Goal: Task Accomplishment & Management: Complete application form

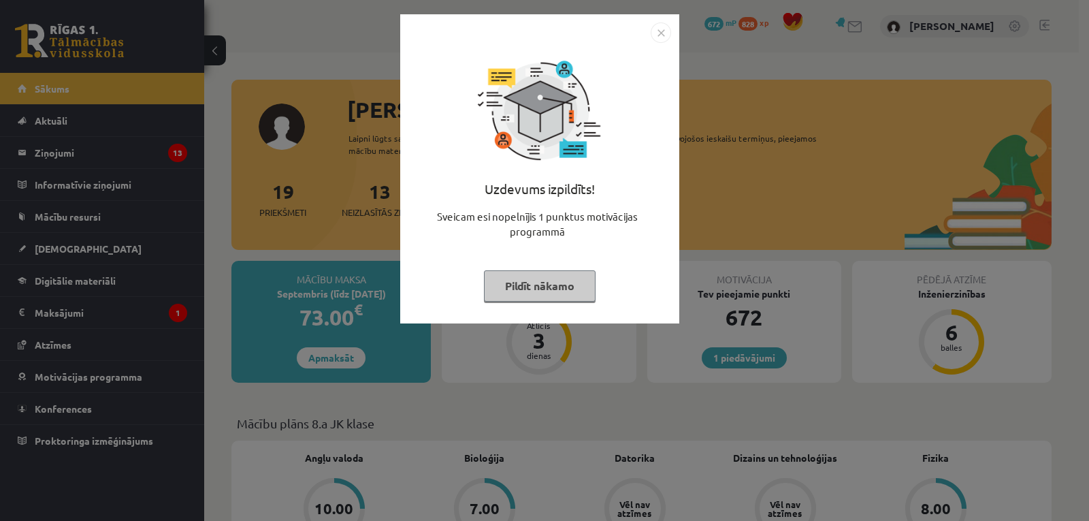
click at [531, 278] on button "Pildīt nākamo" at bounding box center [540, 285] width 112 height 31
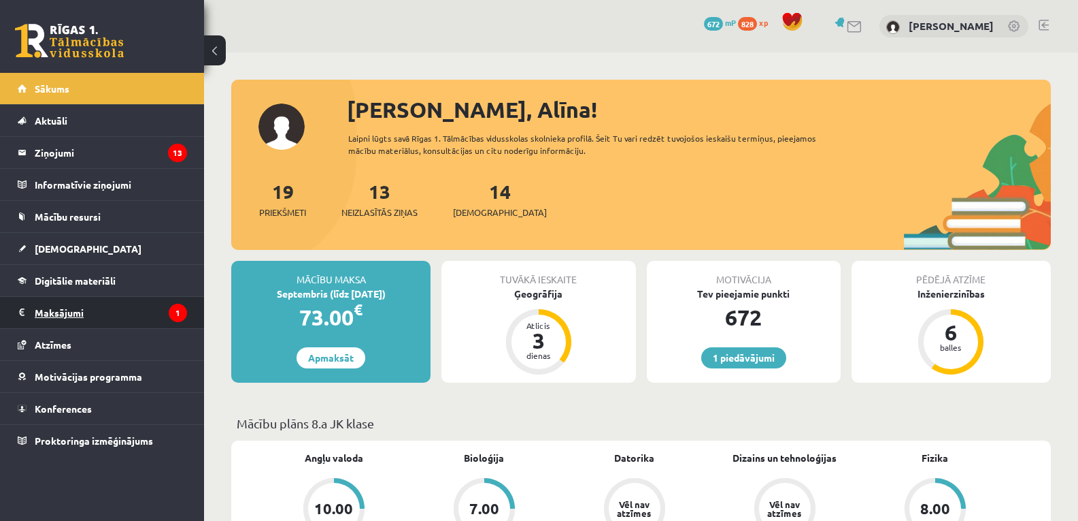
click at [68, 310] on legend "Maksājumi 1" at bounding box center [111, 312] width 152 height 31
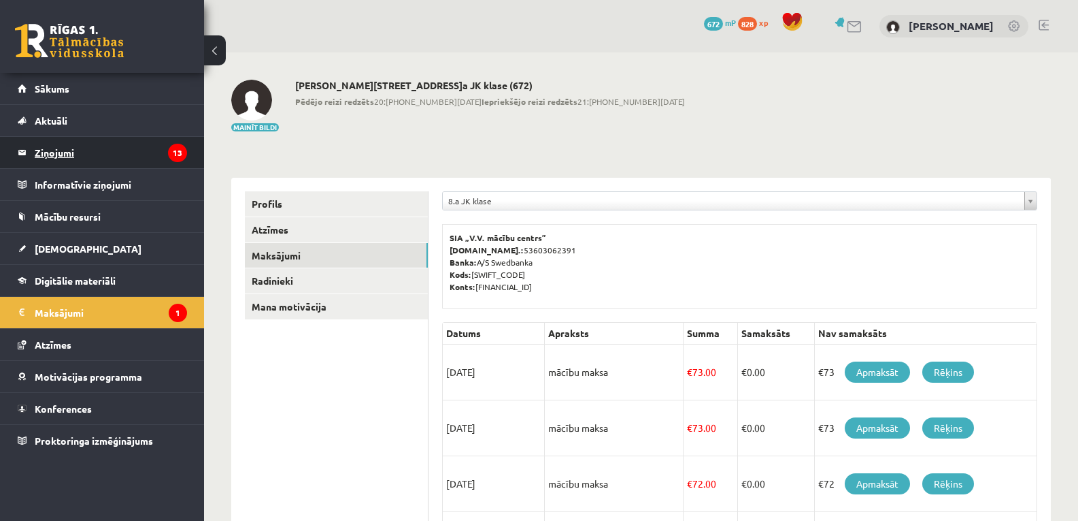
click at [69, 152] on legend "Ziņojumi 13" at bounding box center [111, 152] width 152 height 31
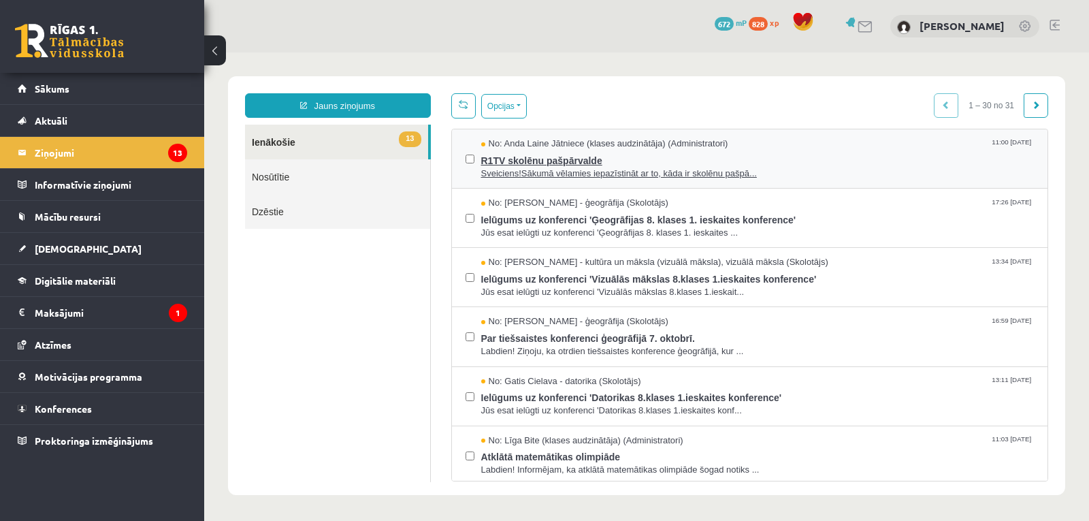
click at [639, 164] on span "R1TV skolēnu pašpārvalde" at bounding box center [757, 158] width 553 height 17
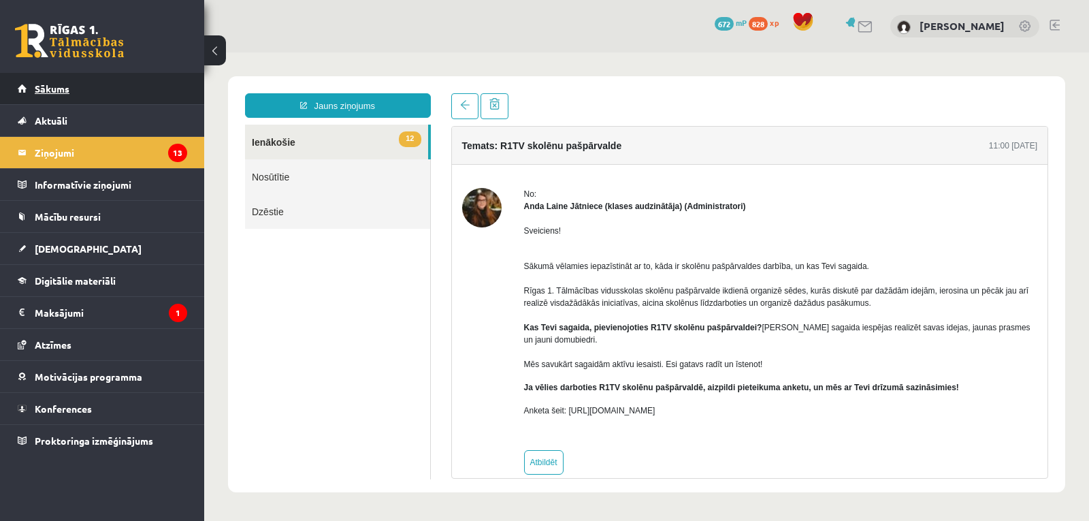
click at [53, 88] on span "Sākums" at bounding box center [52, 88] width 35 height 12
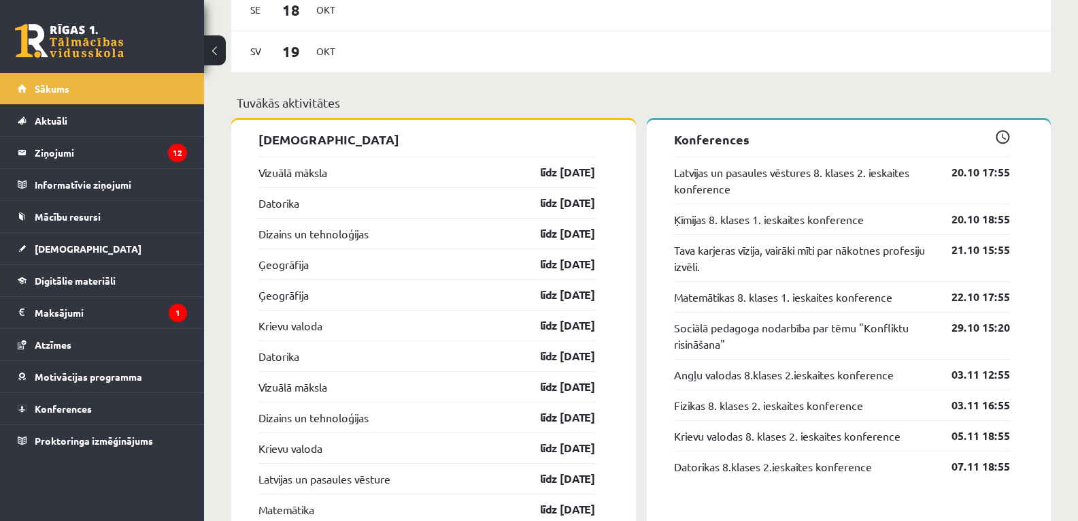
scroll to position [1293, 0]
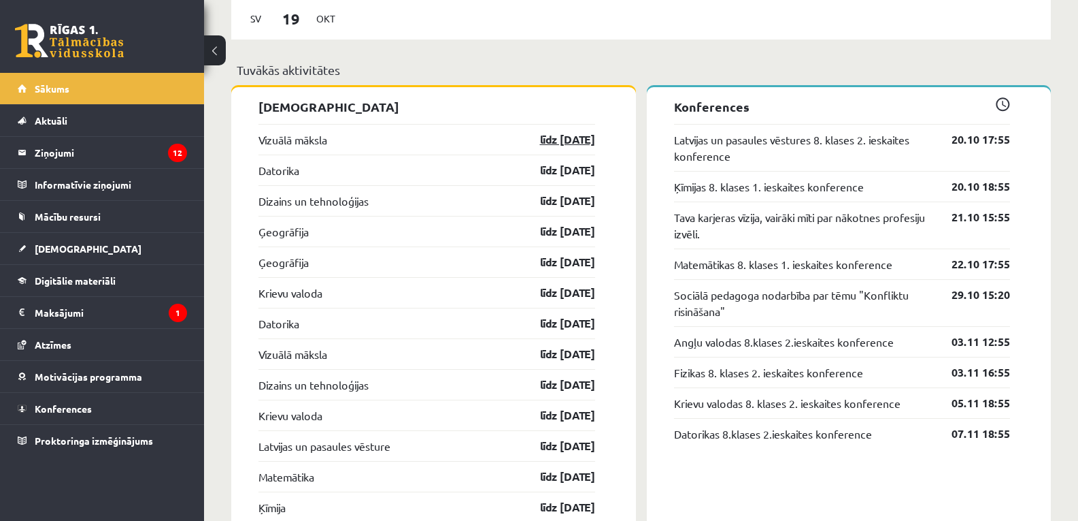
click at [572, 145] on link "līdz 15.10.25" at bounding box center [555, 139] width 79 height 16
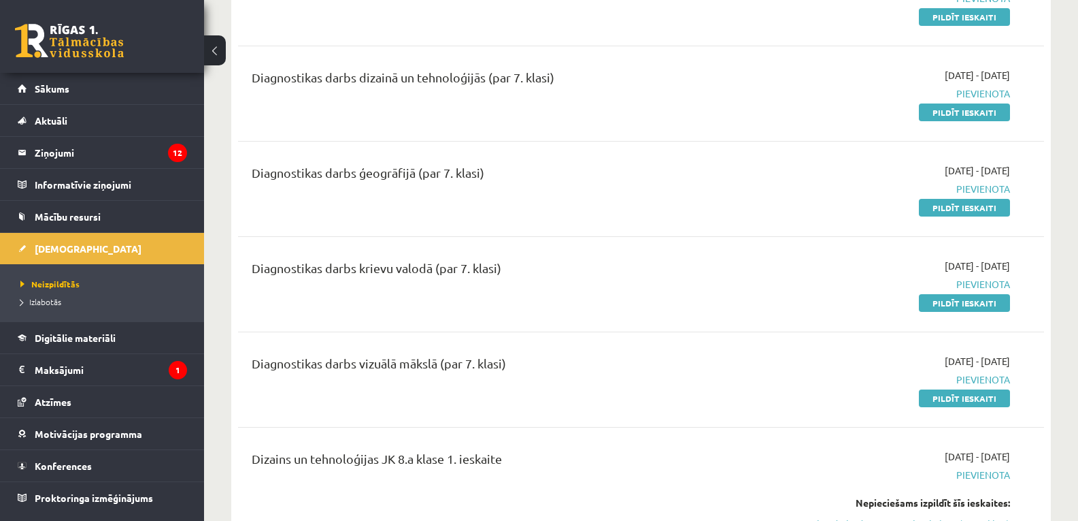
scroll to position [204, 0]
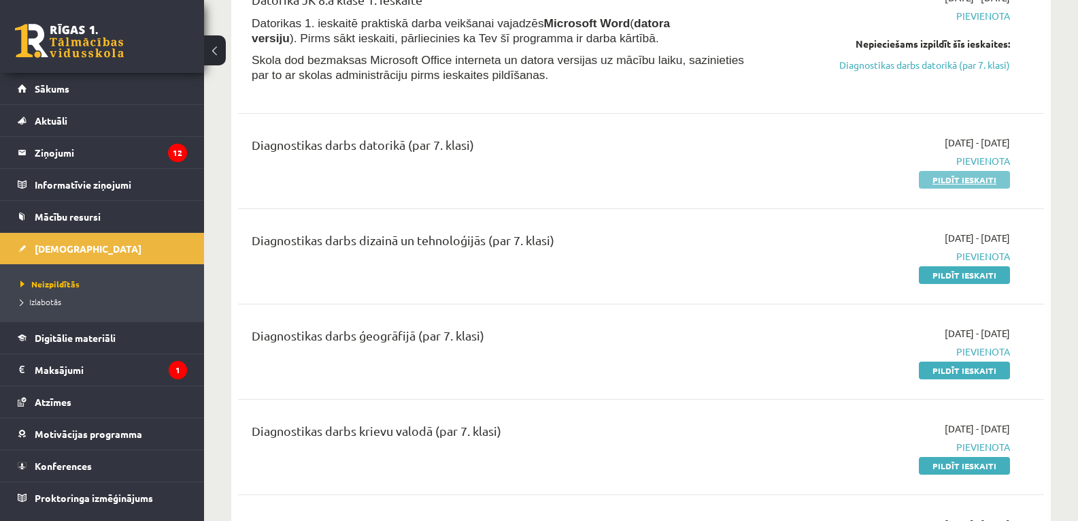
click at [961, 182] on link "Pildīt ieskaiti" at bounding box center [964, 180] width 91 height 18
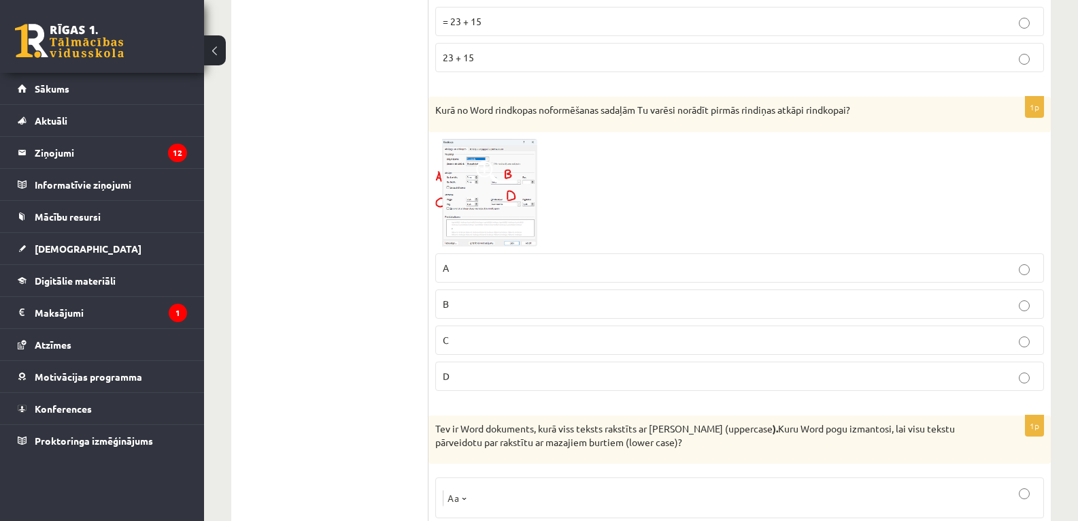
scroll to position [3315, 0]
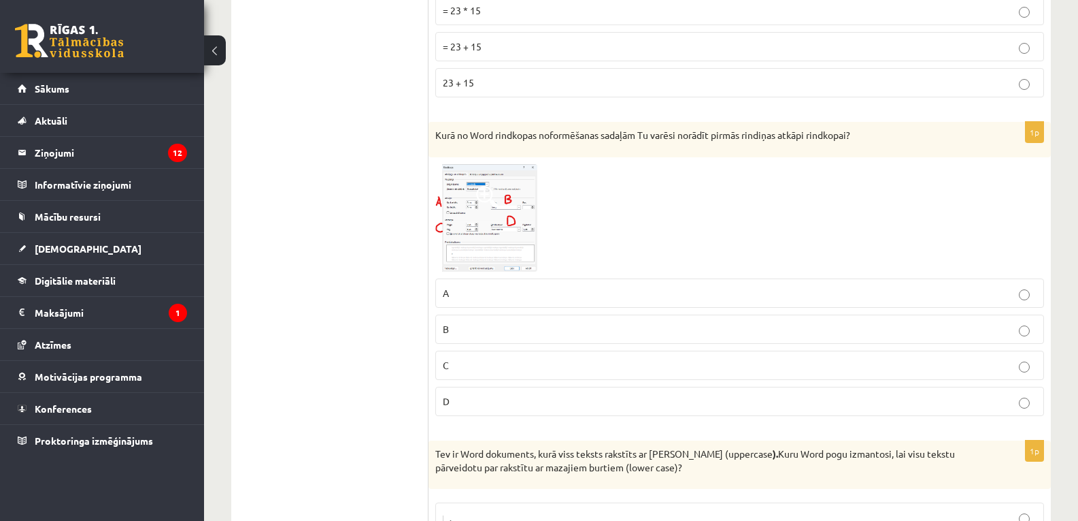
click at [511, 207] on img at bounding box center [486, 218] width 102 height 108
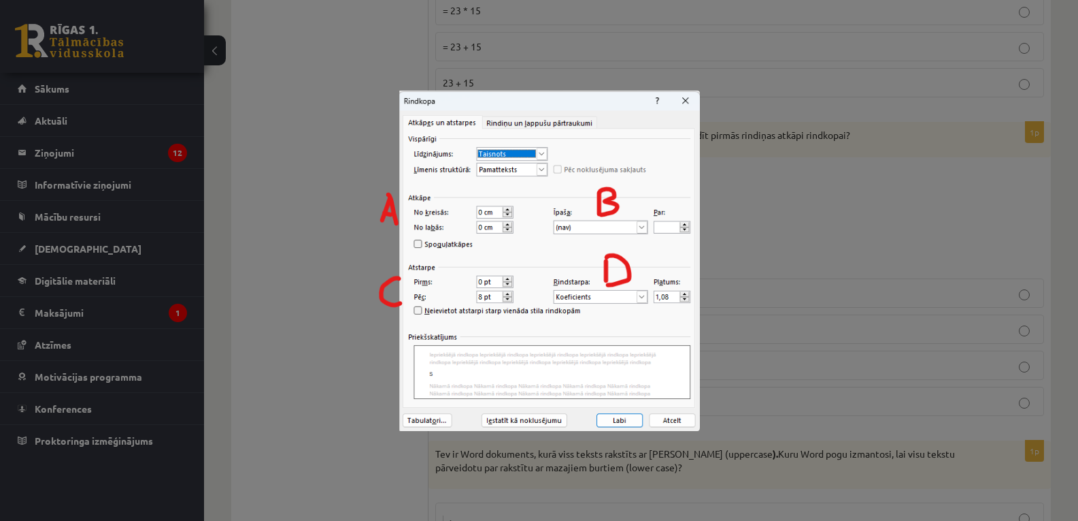
drag, startPoint x: 685, startPoint y: 100, endPoint x: 798, endPoint y: 161, distance: 128.5
click at [685, 100] on img at bounding box center [539, 260] width 322 height 340
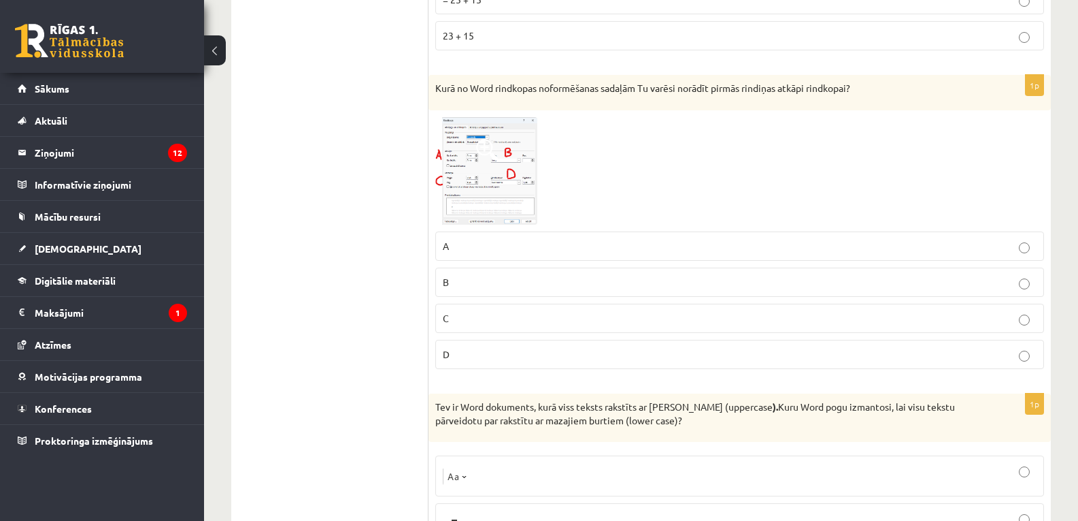
scroll to position [3383, 0]
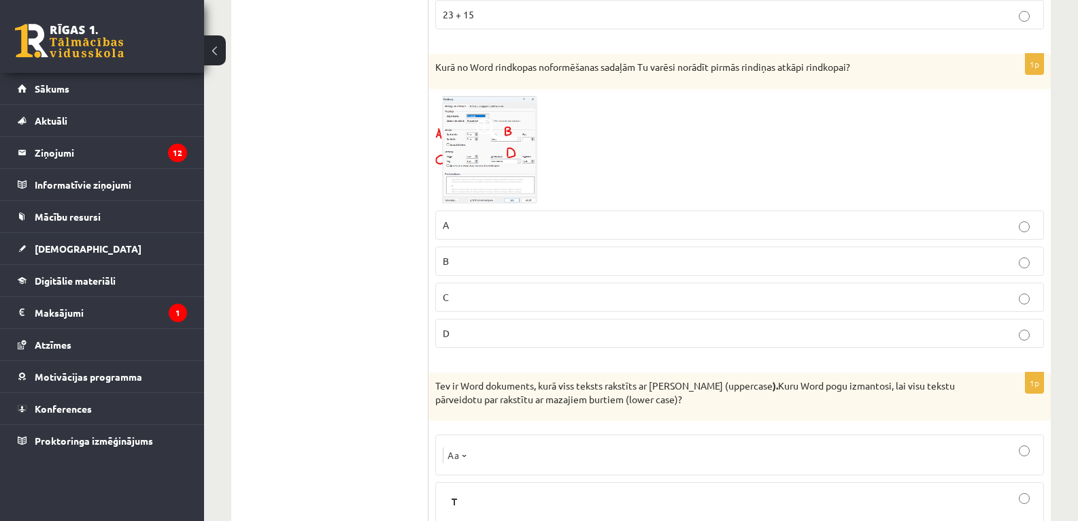
click at [481, 144] on img at bounding box center [486, 150] width 102 height 108
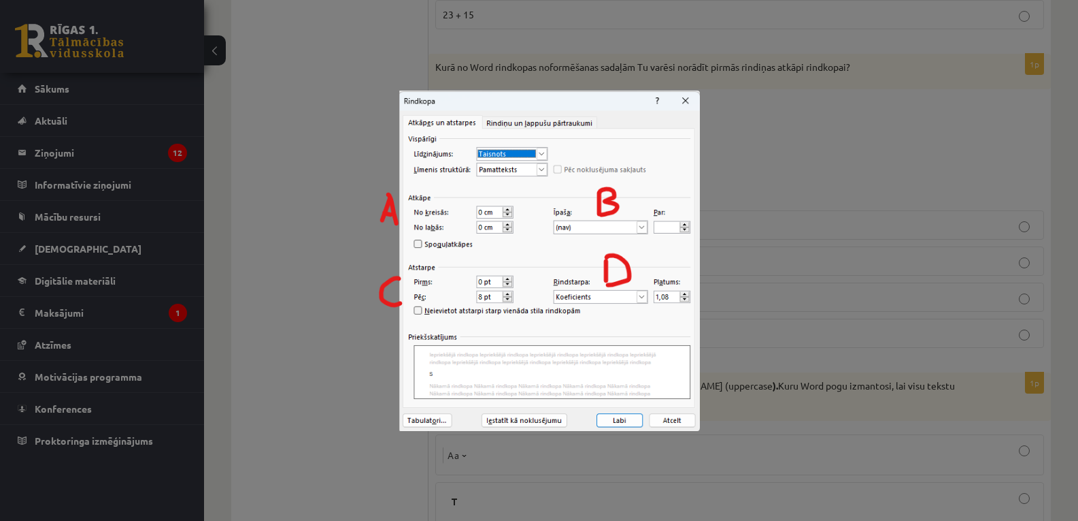
click at [758, 203] on div at bounding box center [539, 260] width 1078 height 521
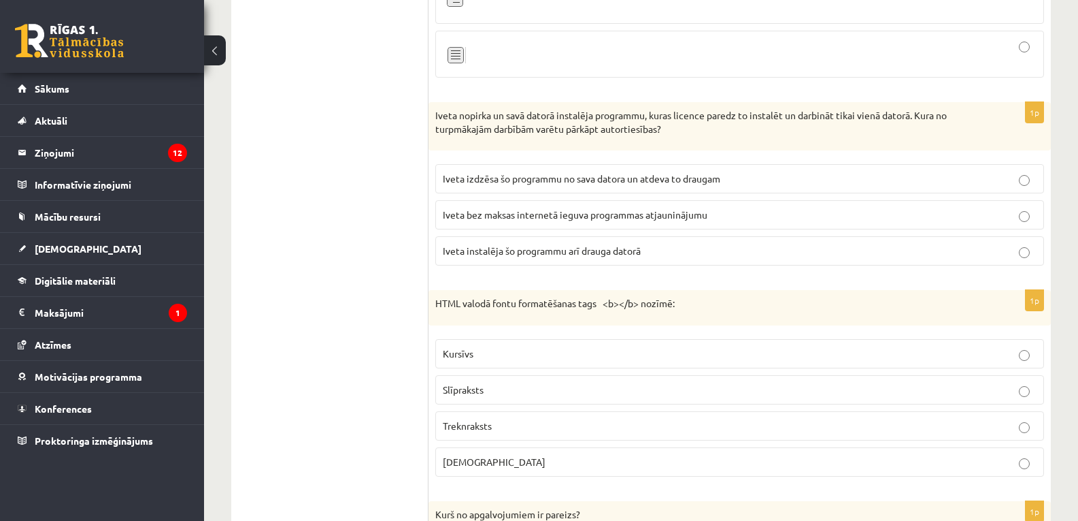
scroll to position [1138, 0]
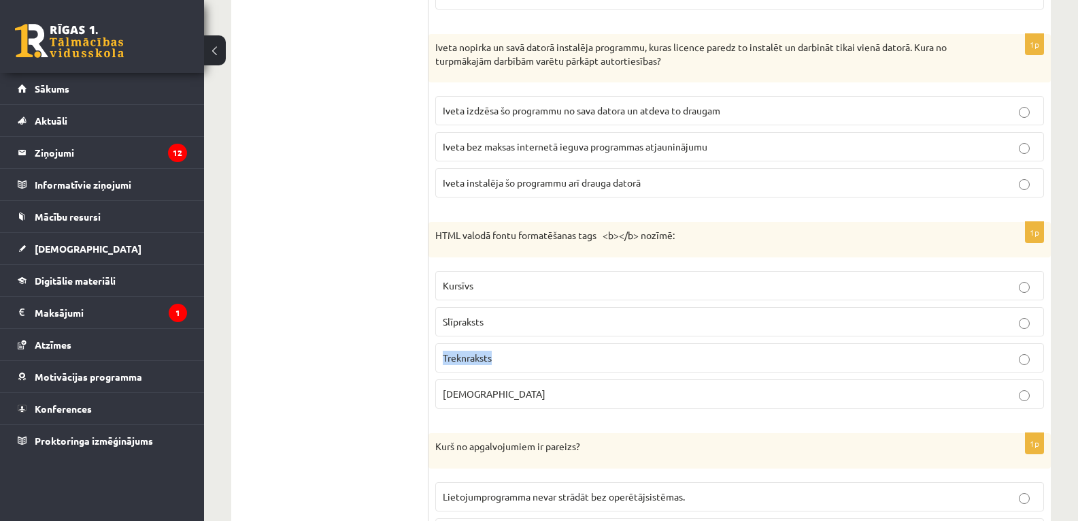
click at [1027, 360] on label "Treknraksts" at bounding box center [739, 357] width 609 height 29
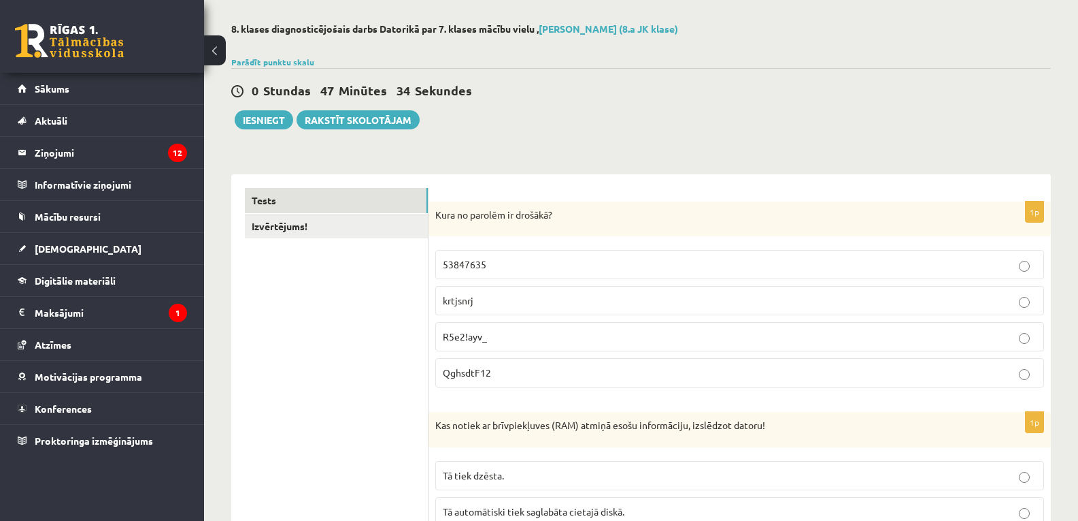
scroll to position [0, 0]
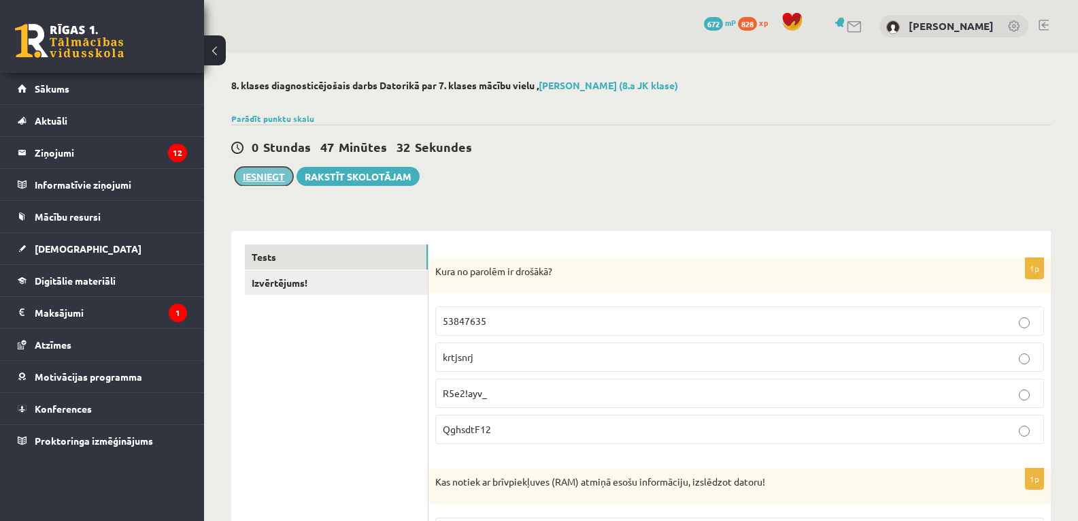
click at [265, 178] on button "Iesniegt" at bounding box center [264, 176] width 59 height 19
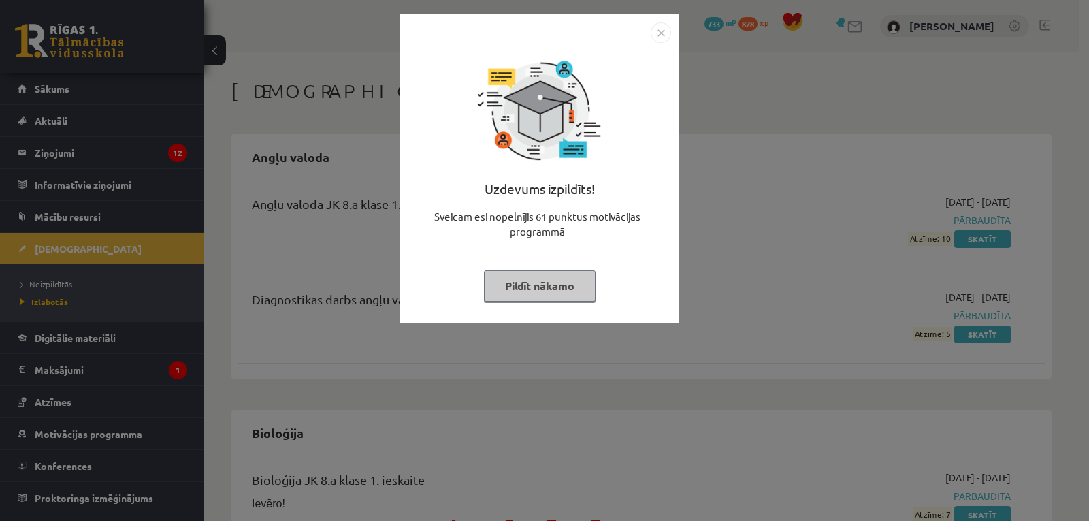
click at [541, 282] on button "Pildīt nākamo" at bounding box center [540, 285] width 112 height 31
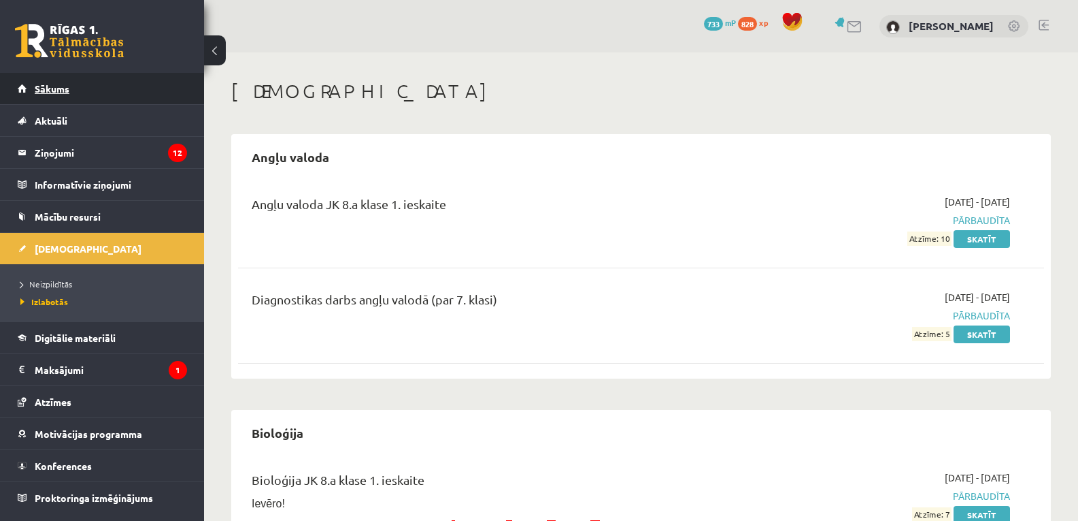
click at [54, 90] on span "Sākums" at bounding box center [52, 88] width 35 height 12
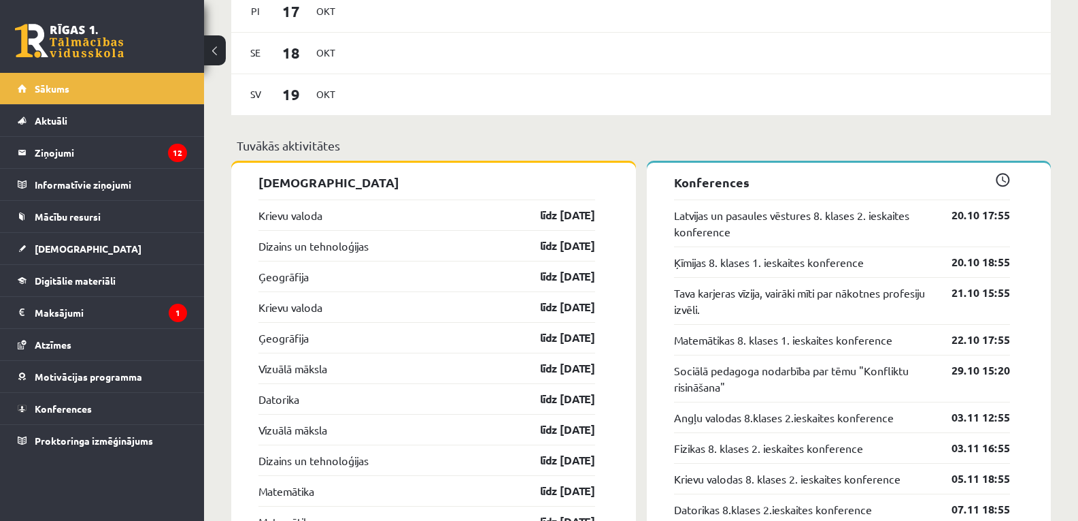
scroll to position [1225, 0]
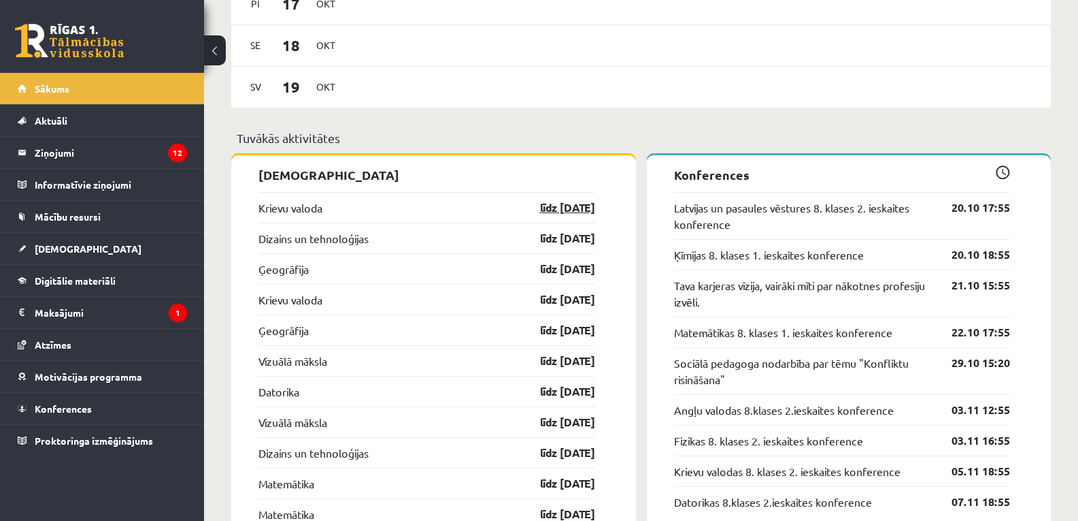
click at [571, 206] on link "līdz [DATE]" at bounding box center [555, 207] width 79 height 16
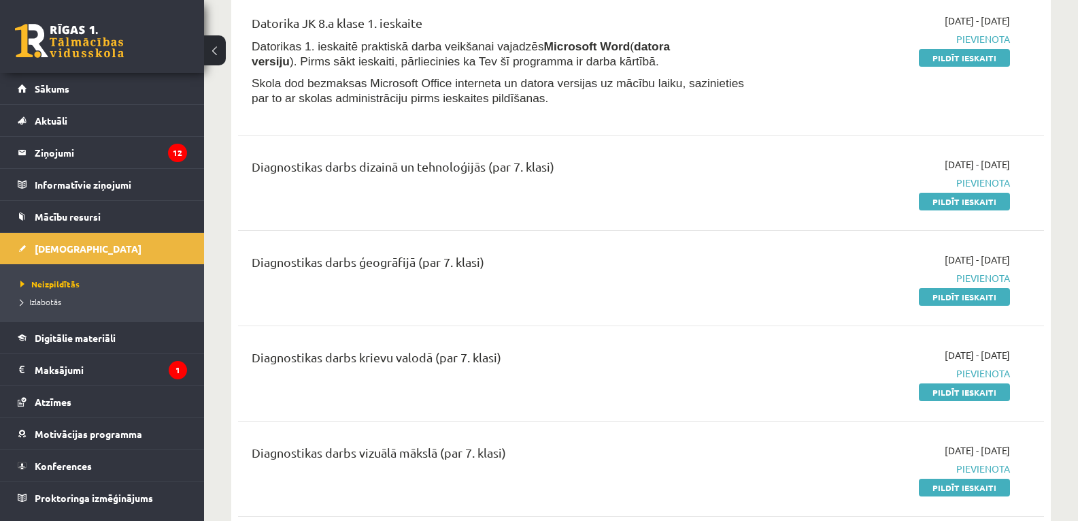
scroll to position [204, 0]
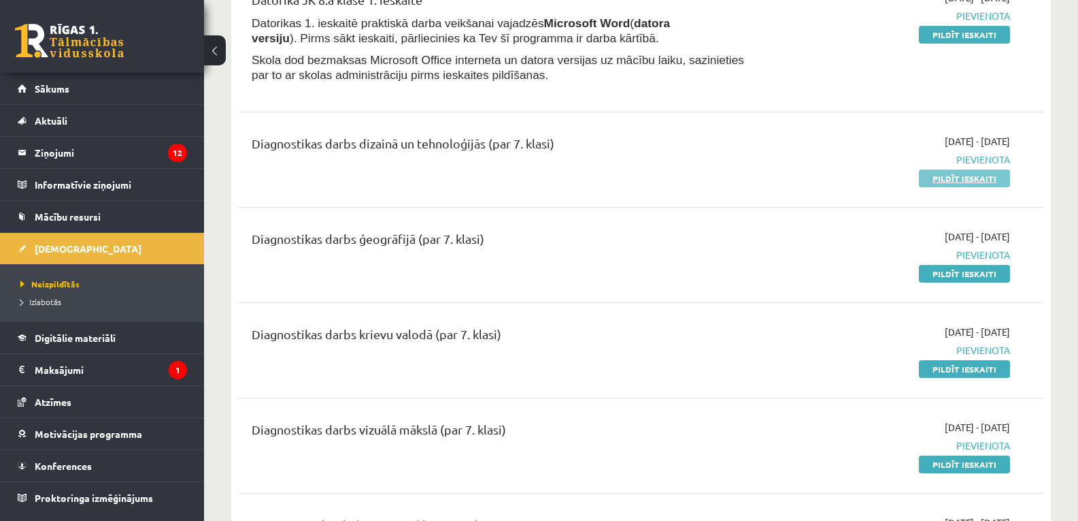
click at [955, 177] on link "Pildīt ieskaiti" at bounding box center [964, 178] width 91 height 18
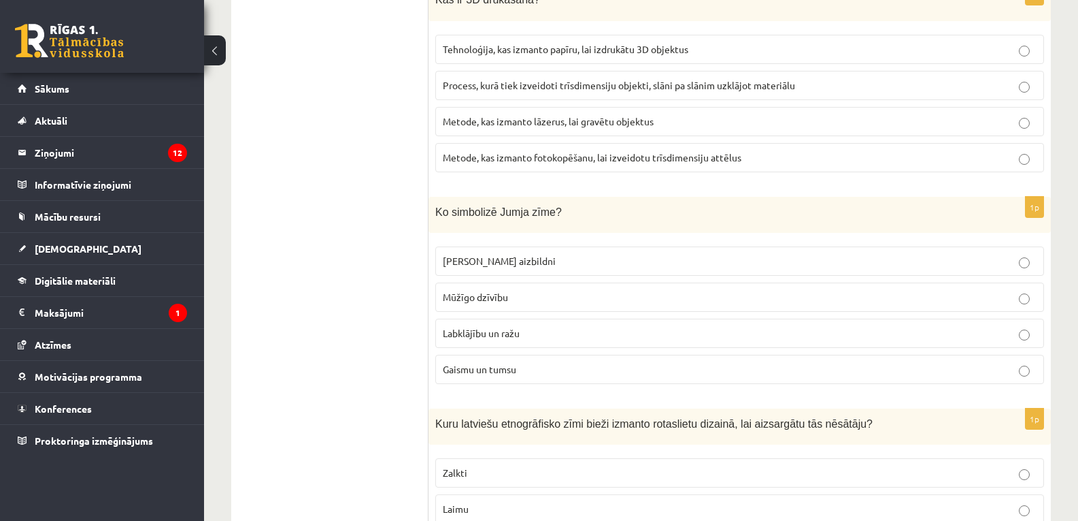
scroll to position [1633, 0]
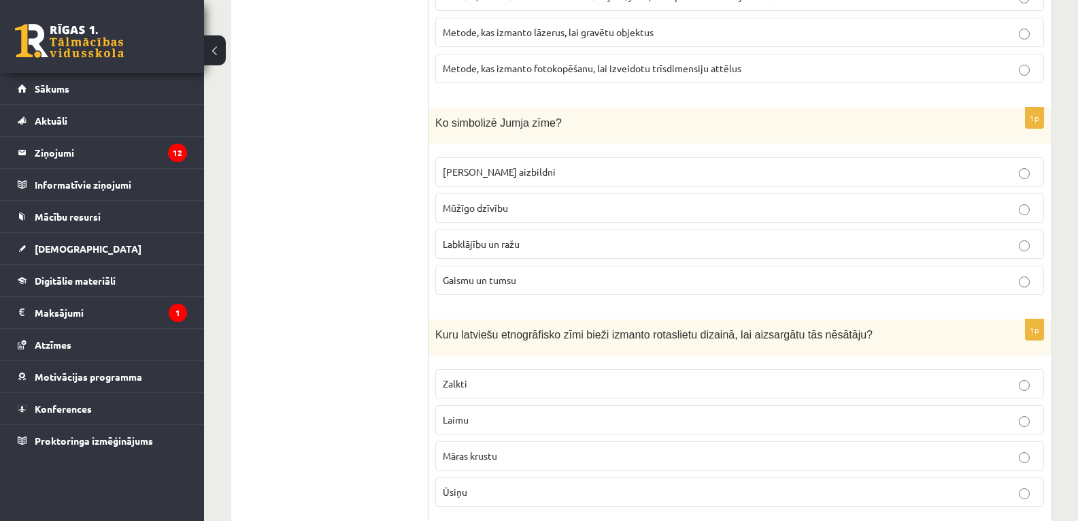
drag, startPoint x: 1019, startPoint y: 242, endPoint x: 1025, endPoint y: 252, distance: 11.7
click at [1019, 244] on p "Labklājību un ražu" at bounding box center [740, 244] width 594 height 14
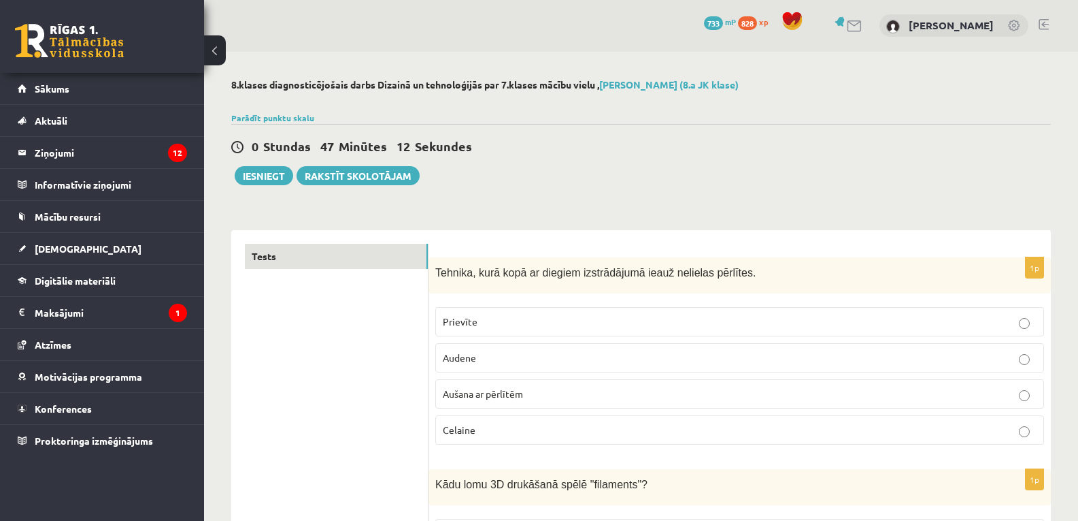
scroll to position [0, 0]
drag, startPoint x: 260, startPoint y: 178, endPoint x: 350, endPoint y: 188, distance: 91.1
click at [259, 178] on button "Iesniegt" at bounding box center [264, 176] width 59 height 19
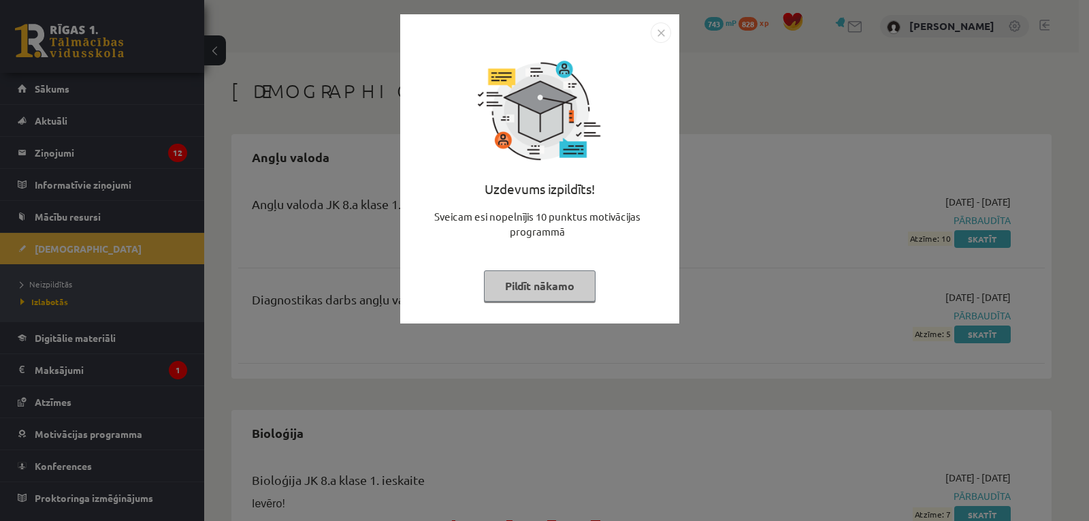
click at [536, 274] on button "Pildīt nākamo" at bounding box center [540, 285] width 112 height 31
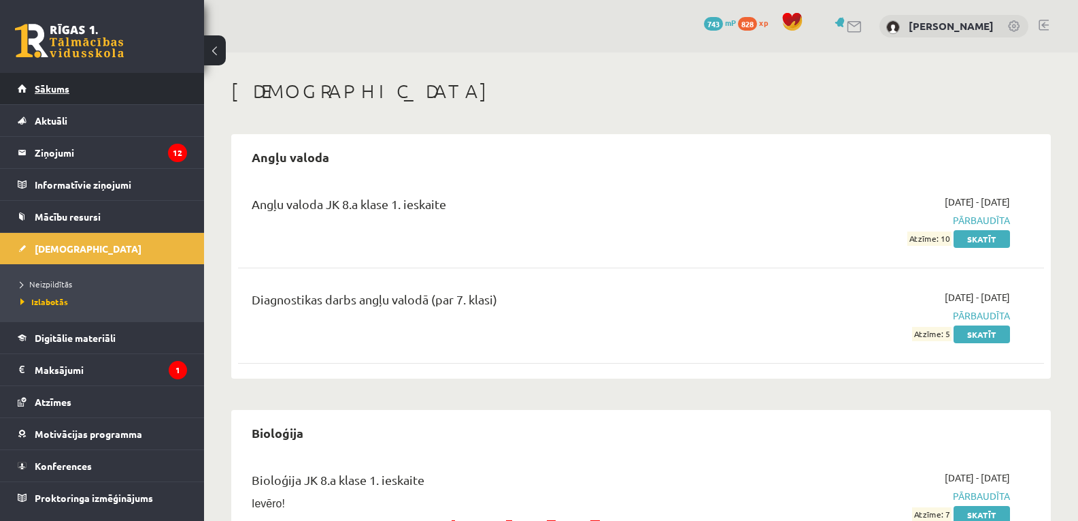
click at [55, 90] on span "Sākums" at bounding box center [52, 88] width 35 height 12
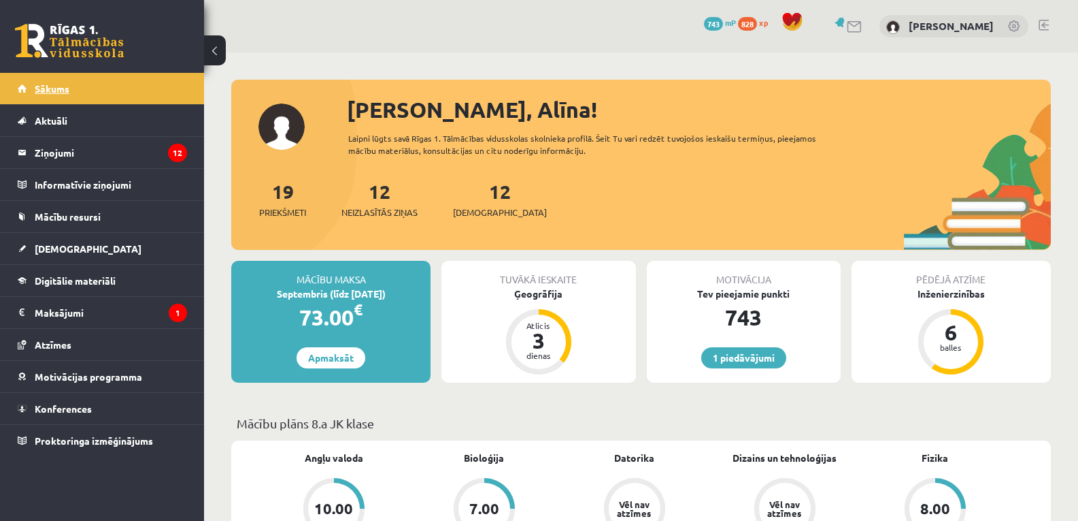
click at [48, 93] on span "Sākums" at bounding box center [52, 88] width 35 height 12
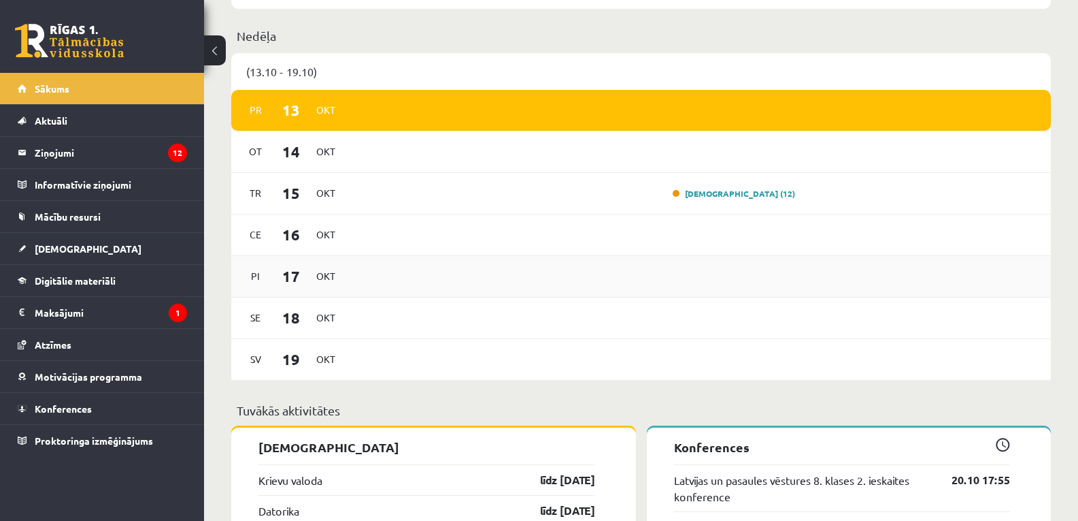
scroll to position [1157, 0]
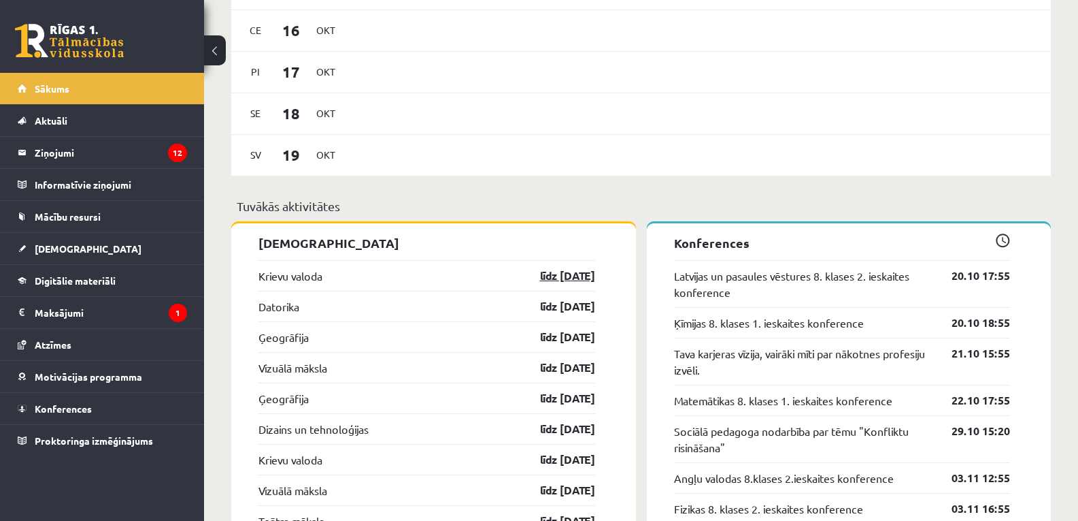
click at [567, 273] on link "līdz [DATE]" at bounding box center [555, 275] width 79 height 16
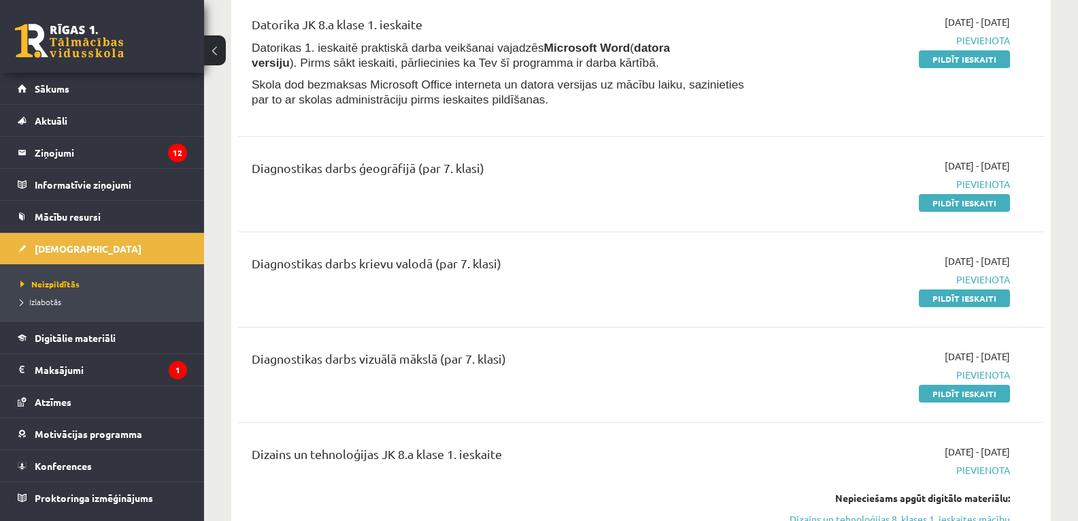
scroll to position [204, 0]
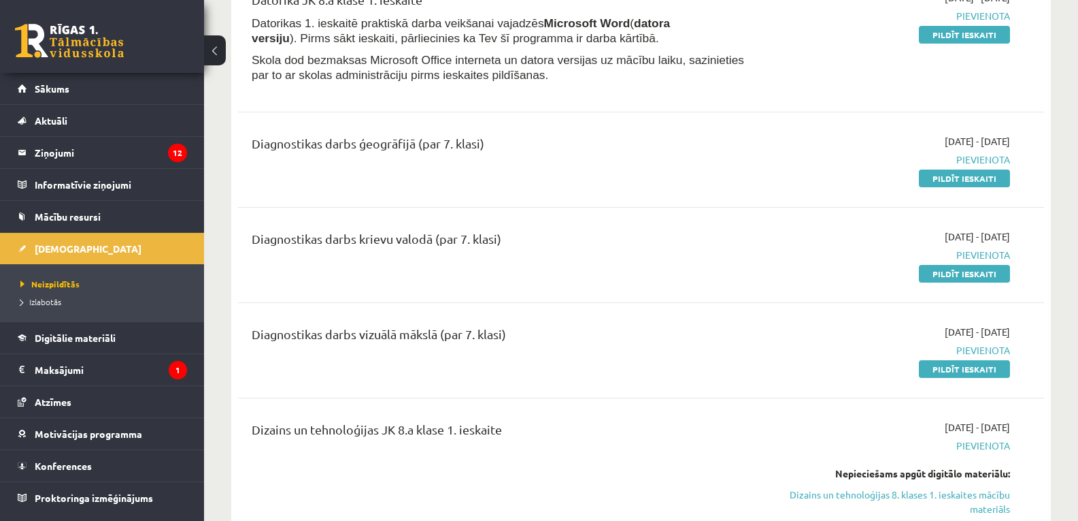
click at [589, 313] on div "Diagnostikas darbs vizuālā mākslā (par 7. klasi) [DATE] - [DATE] [GEOGRAPHIC_DA…" at bounding box center [641, 350] width 806 height 78
